Goal: Use online tool/utility: Utilize a website feature to perform a specific function

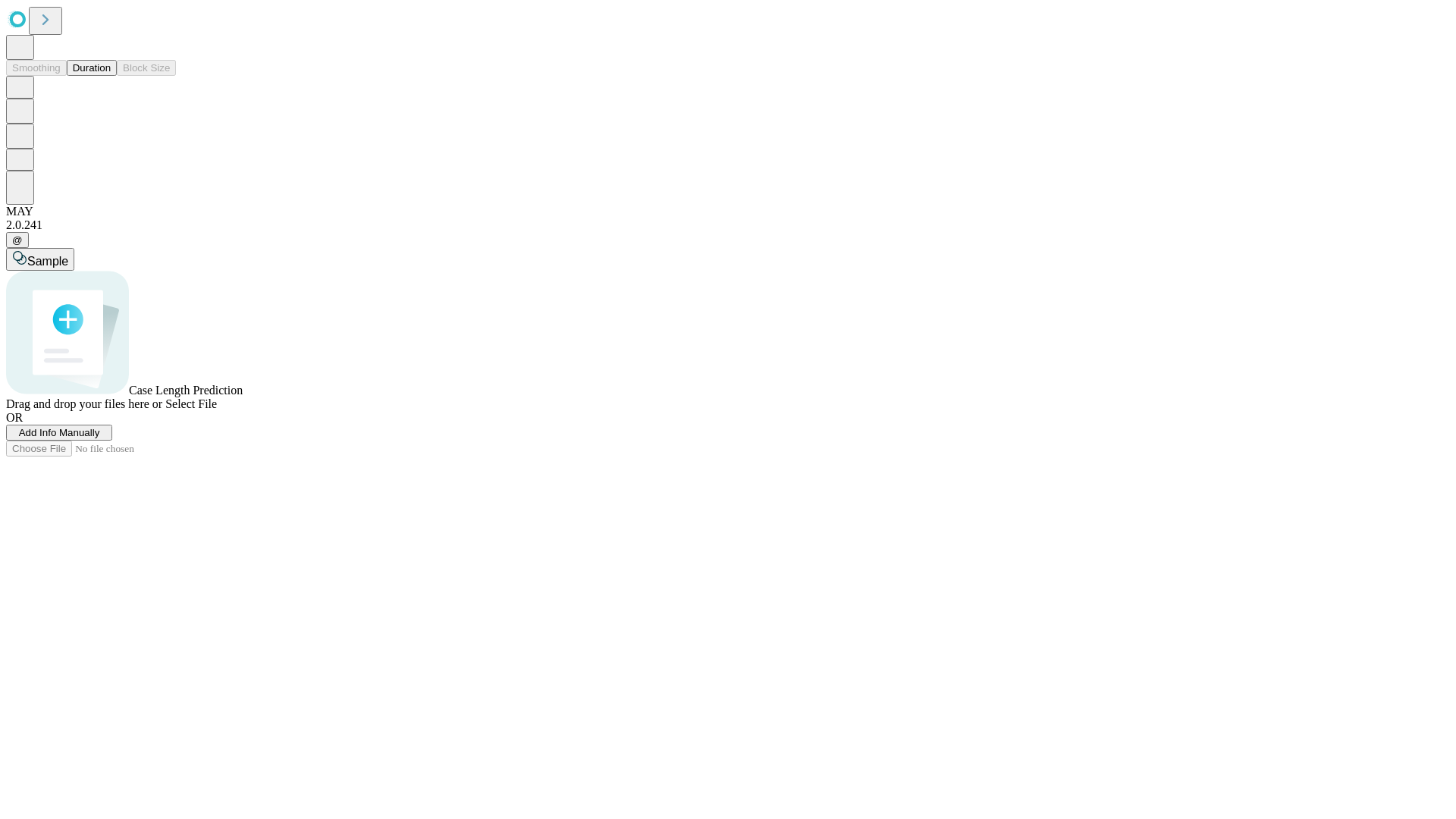
click at [110, 76] on button "Duration" at bounding box center [92, 68] width 50 height 16
click at [217, 410] on span "Select File" at bounding box center [191, 404] width 52 height 13
